Goal: Task Accomplishment & Management: Use online tool/utility

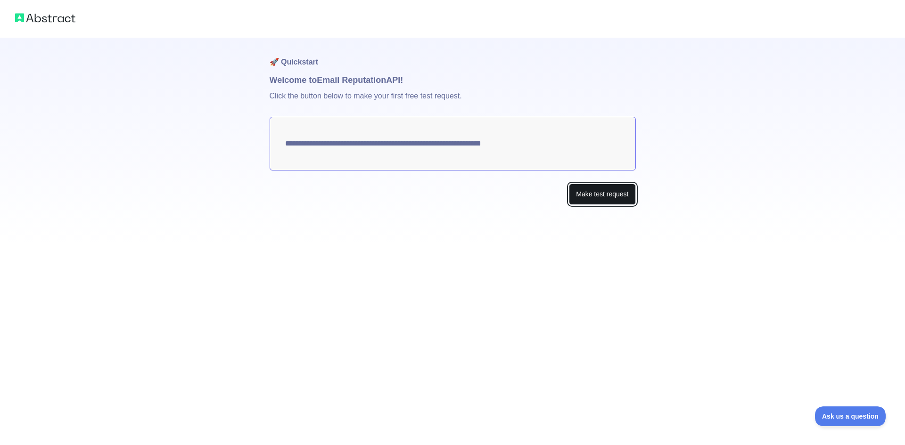
click at [605, 196] on button "Make test request" at bounding box center [602, 194] width 66 height 21
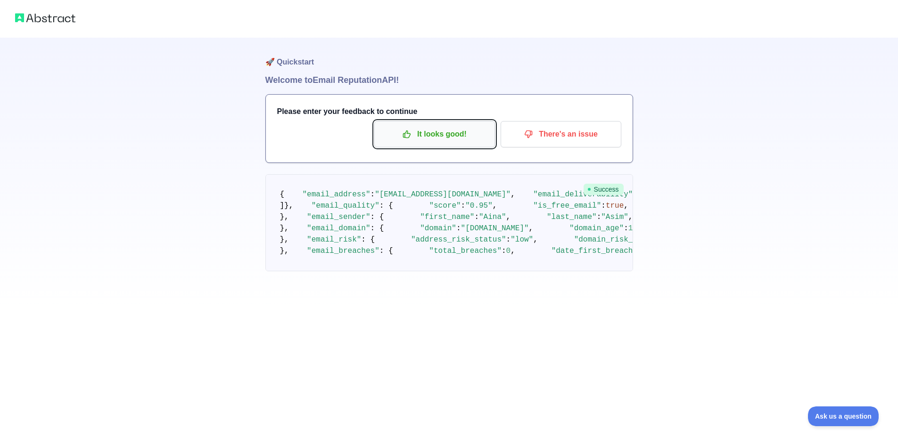
click at [461, 134] on p "It looks good!" at bounding box center [434, 134] width 106 height 16
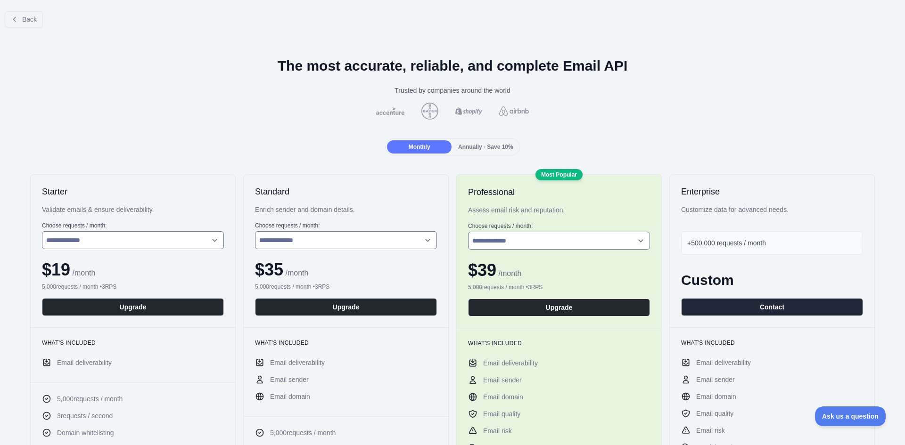
click at [102, 116] on div at bounding box center [453, 111] width 890 height 17
click at [32, 22] on span "Back" at bounding box center [29, 20] width 15 height 8
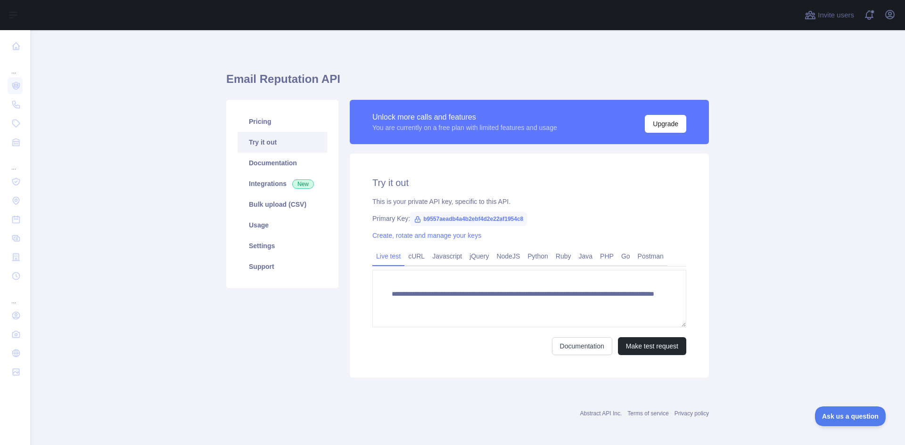
click at [273, 84] on h1 "Email Reputation API" at bounding box center [467, 83] width 482 height 23
click at [414, 221] on icon at bounding box center [418, 220] width 8 height 8
drag, startPoint x: 427, startPoint y: 219, endPoint x: 458, endPoint y: 218, distance: 31.1
click at [458, 218] on span "b9557aeadb4a4b2ebf4d2e22af1954c8" at bounding box center [468, 219] width 117 height 14
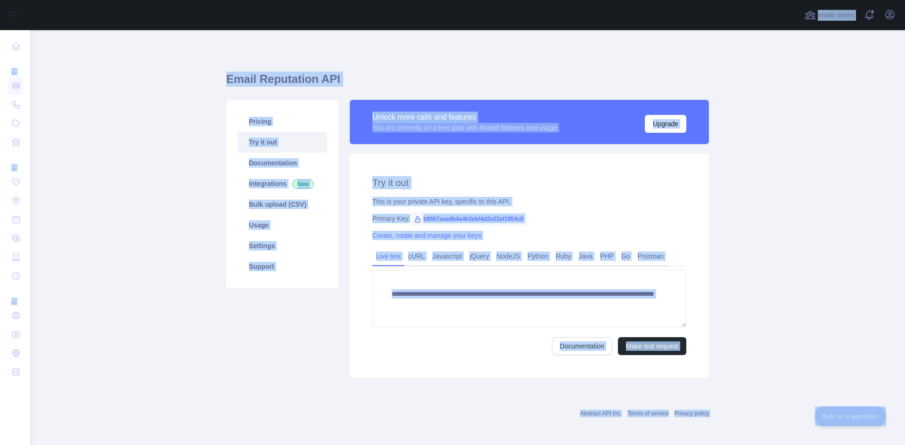
click at [582, 224] on div "**********" at bounding box center [529, 266] width 359 height 224
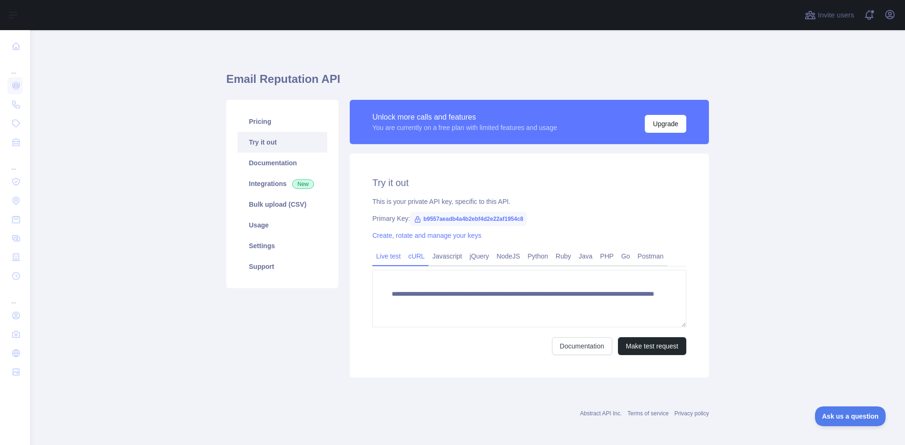
click at [413, 262] on link "cURL" at bounding box center [416, 256] width 24 height 15
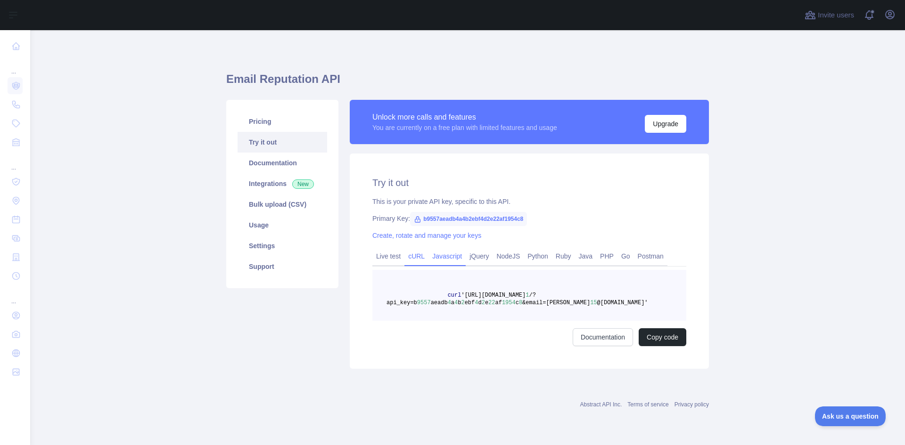
click at [439, 257] on link "Javascript" at bounding box center [446, 256] width 37 height 15
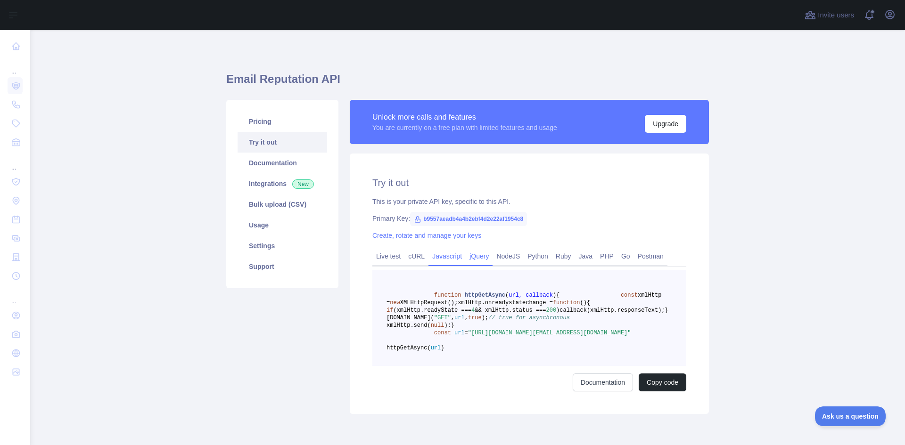
click at [474, 256] on link "jQuery" at bounding box center [478, 256] width 27 height 15
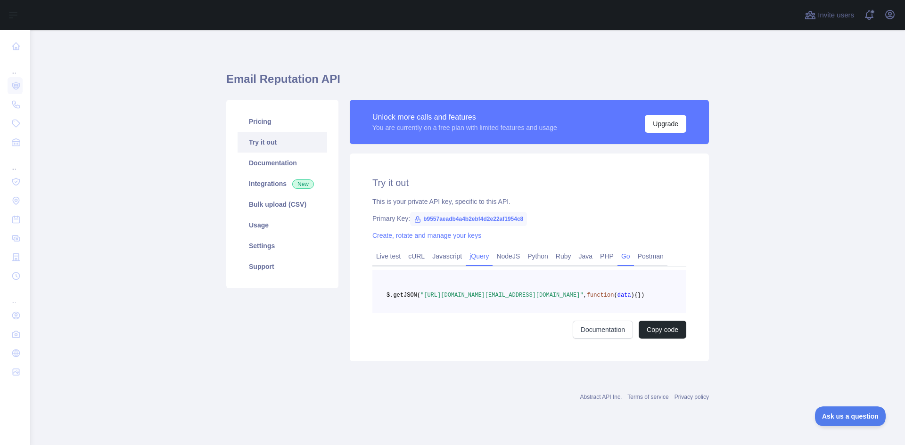
click at [620, 259] on link "Go" at bounding box center [625, 256] width 16 height 15
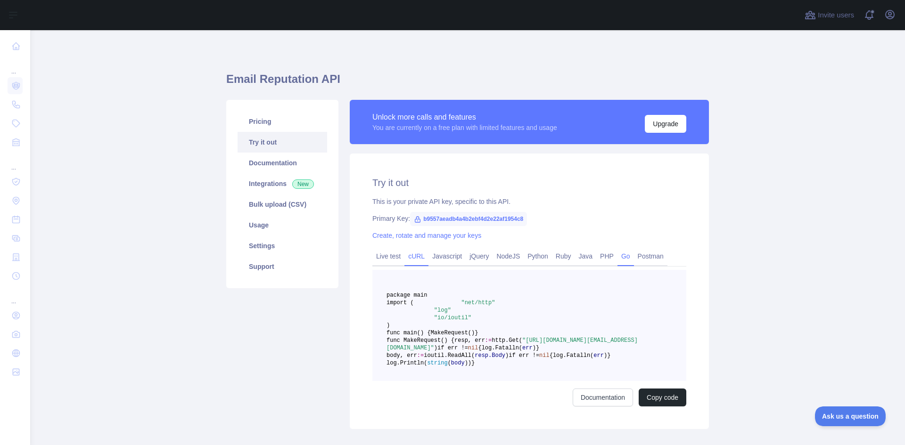
click at [408, 254] on link "cURL" at bounding box center [416, 256] width 24 height 15
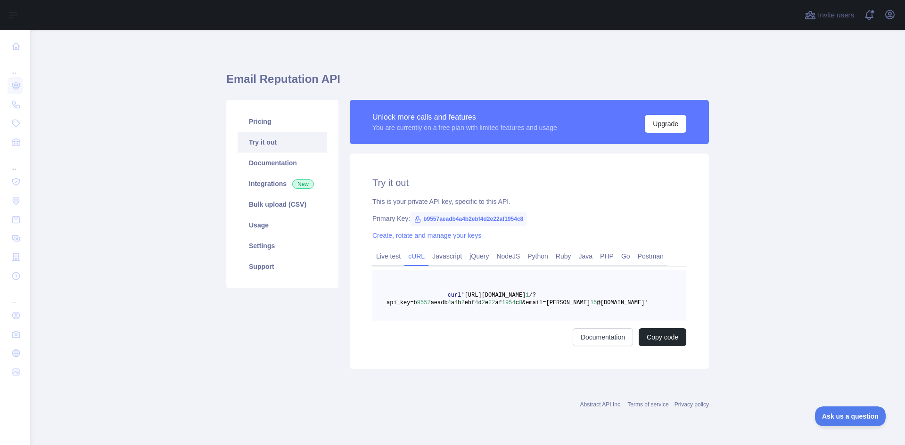
click at [440, 292] on span at bounding box center [416, 295] width 61 height 7
click at [461, 295] on span "'[URL][DOMAIN_NAME]" at bounding box center [493, 295] width 65 height 7
click at [657, 330] on button "Copy code" at bounding box center [662, 337] width 48 height 18
